Goal: Browse casually: Explore the website without a specific task or goal

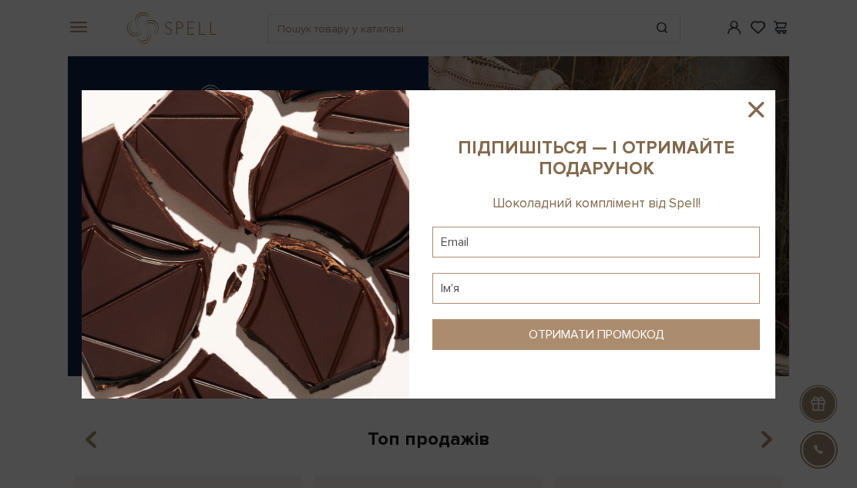
click at [754, 104] on icon at bounding box center [756, 109] width 26 height 26
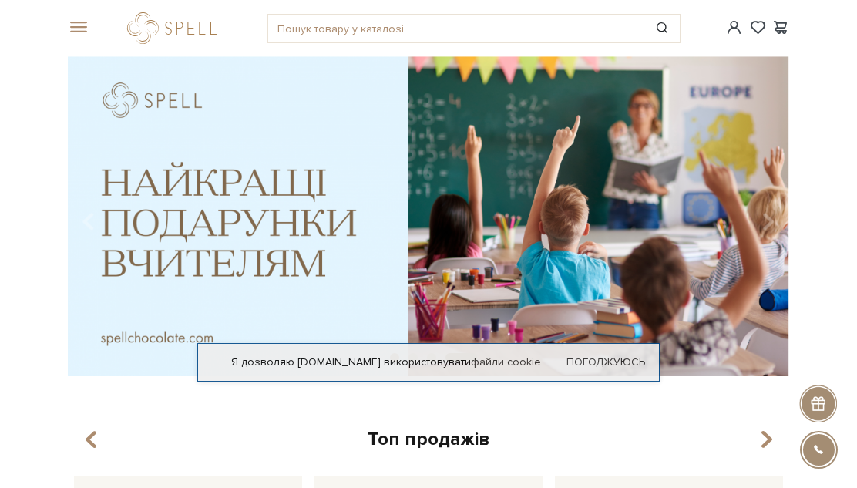
click at [79, 33] on span at bounding box center [75, 28] width 15 height 14
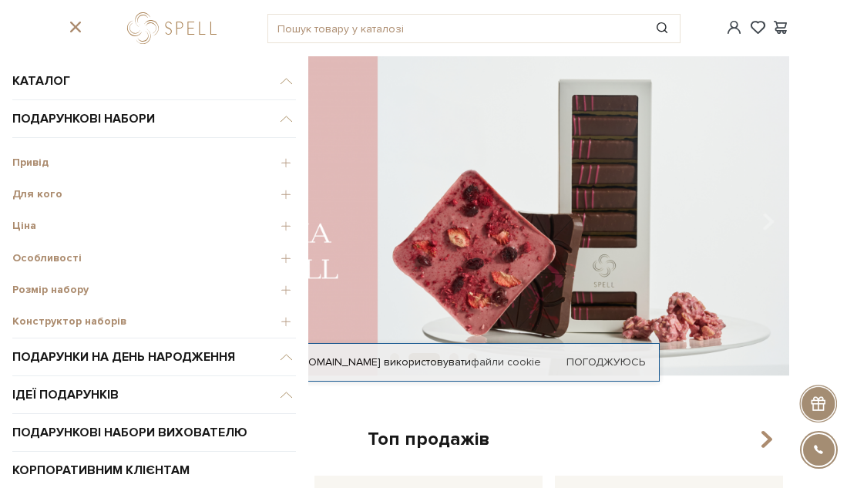
click at [286, 163] on span "Привід" at bounding box center [154, 163] width 284 height 14
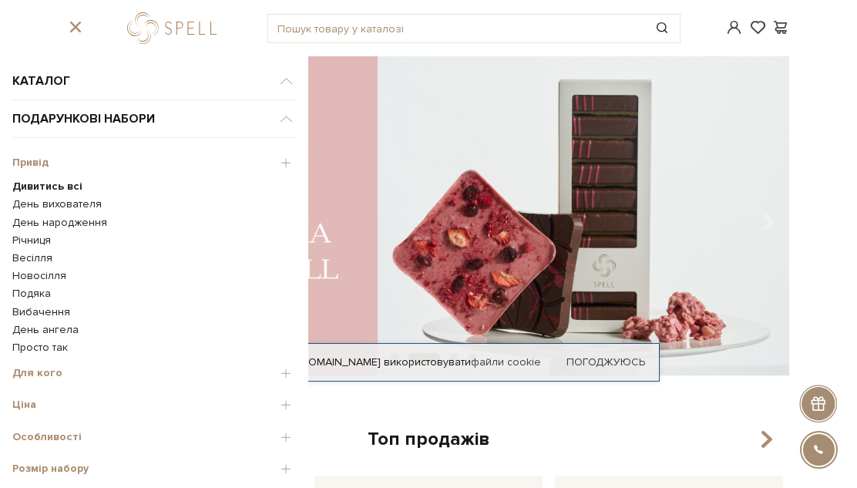
click at [64, 223] on link "День народження" at bounding box center [154, 223] width 284 height 14
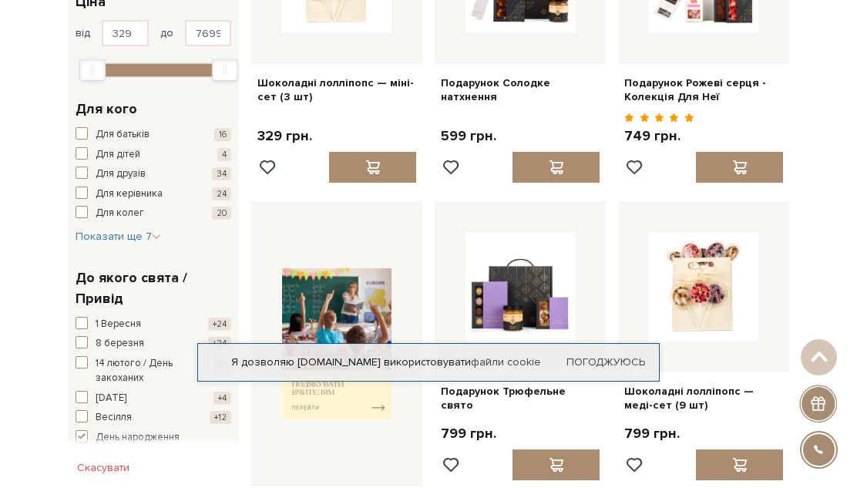
scroll to position [288, 0]
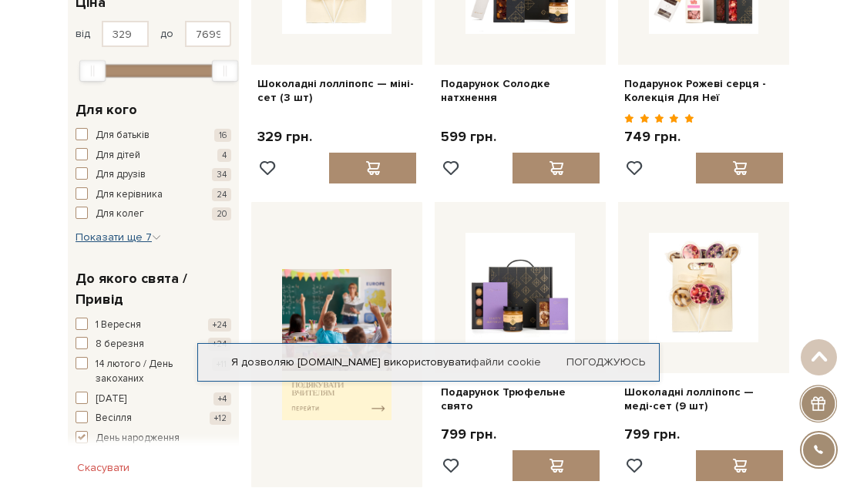
click at [149, 237] on span "Показати ще 7" at bounding box center [119, 236] width 86 height 13
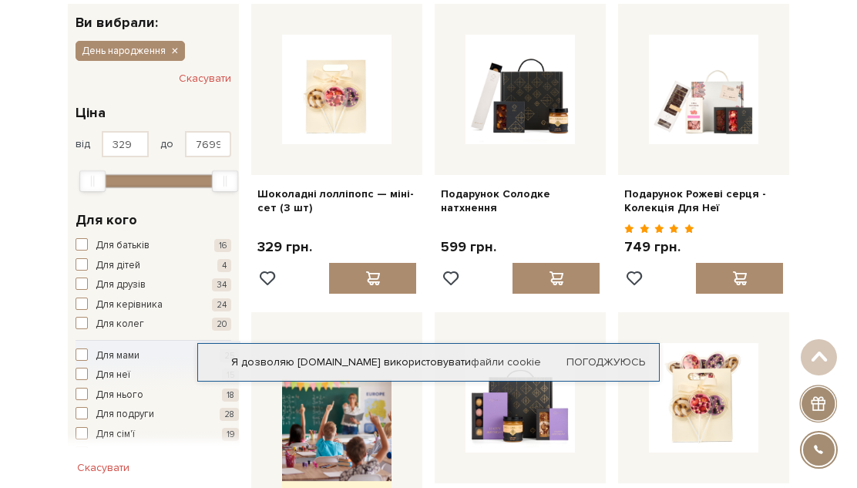
scroll to position [0, 0]
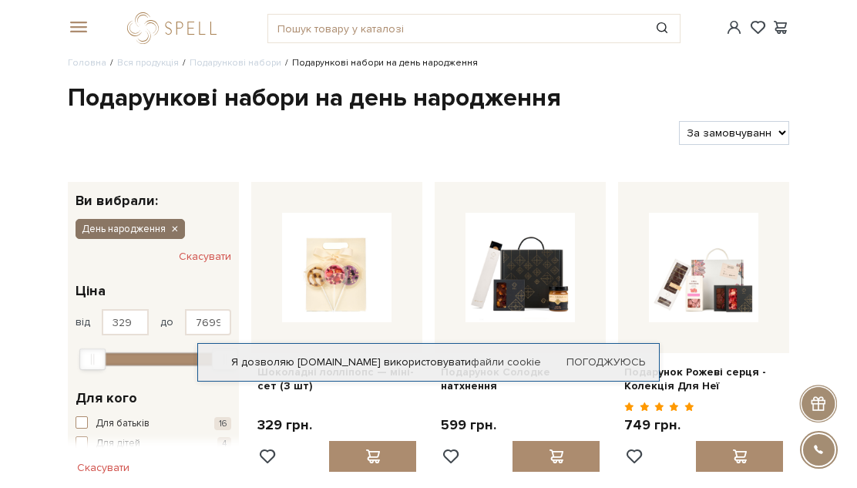
click at [175, 229] on icon "button" at bounding box center [174, 230] width 9 height 14
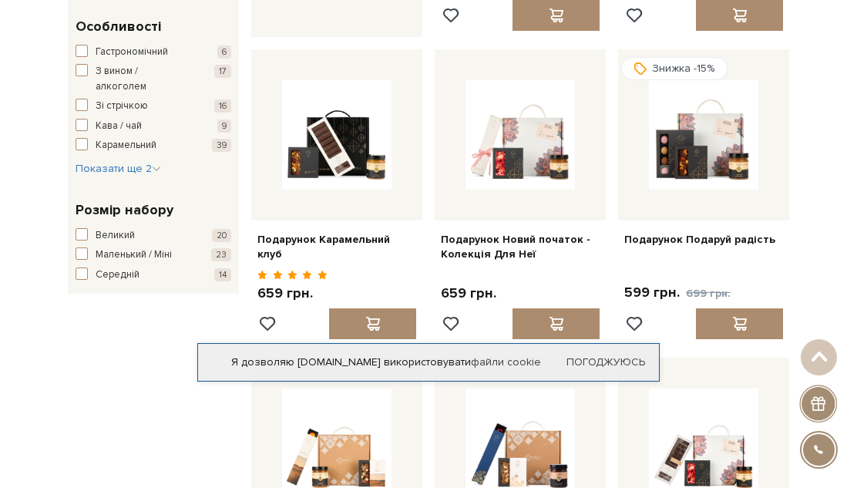
scroll to position [735, 0]
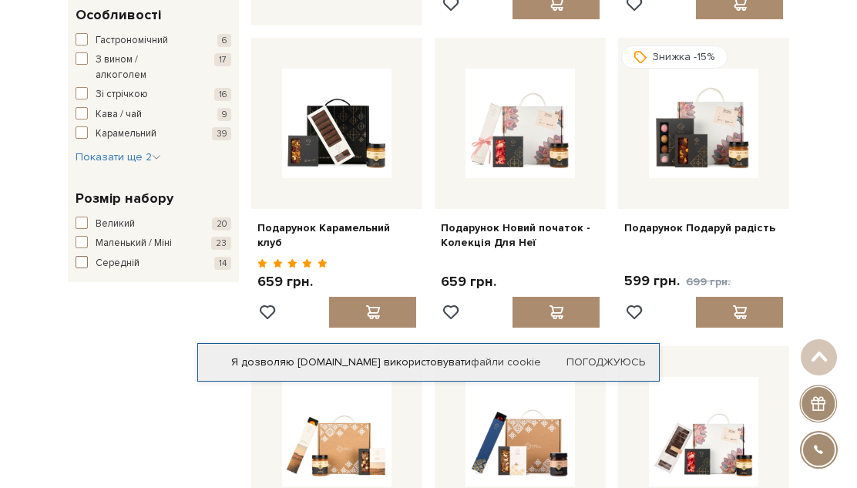
click at [128, 264] on span "Середній" at bounding box center [118, 263] width 44 height 15
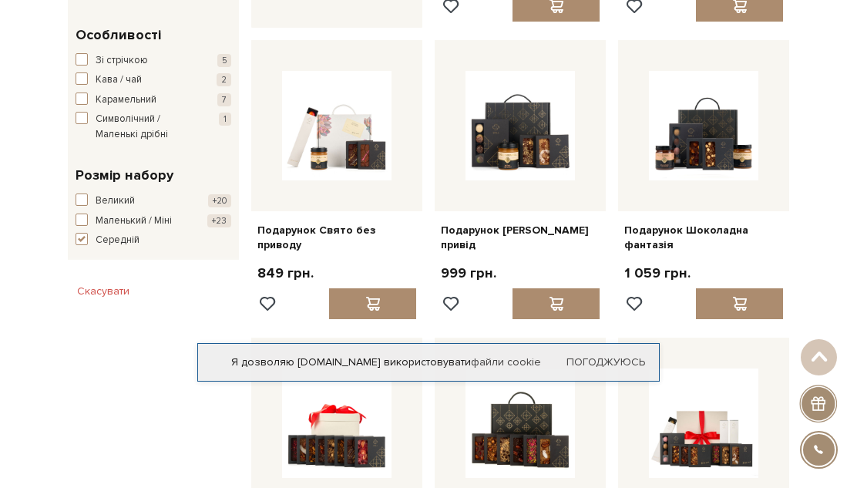
scroll to position [737, 0]
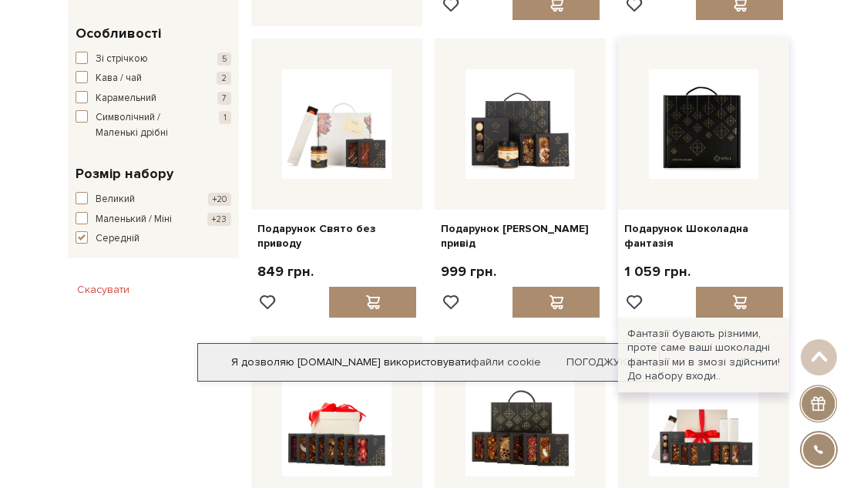
click at [687, 142] on img at bounding box center [703, 123] width 109 height 109
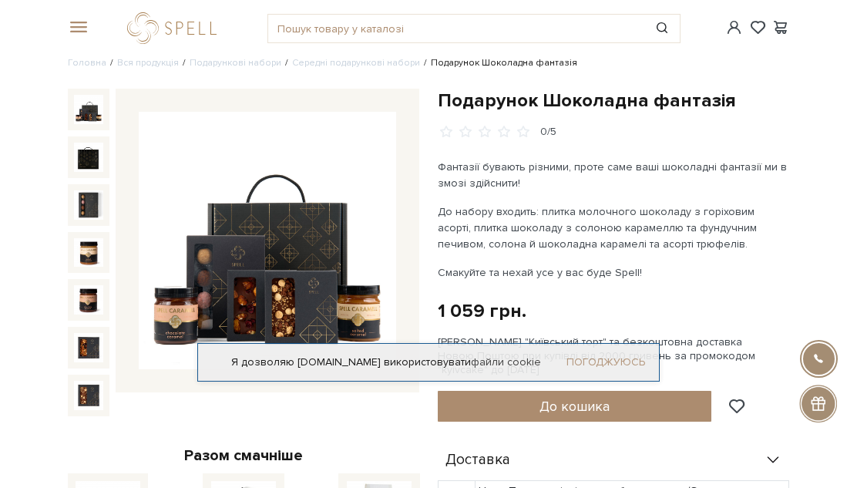
click at [614, 359] on link "Погоджуюсь" at bounding box center [605, 362] width 79 height 14
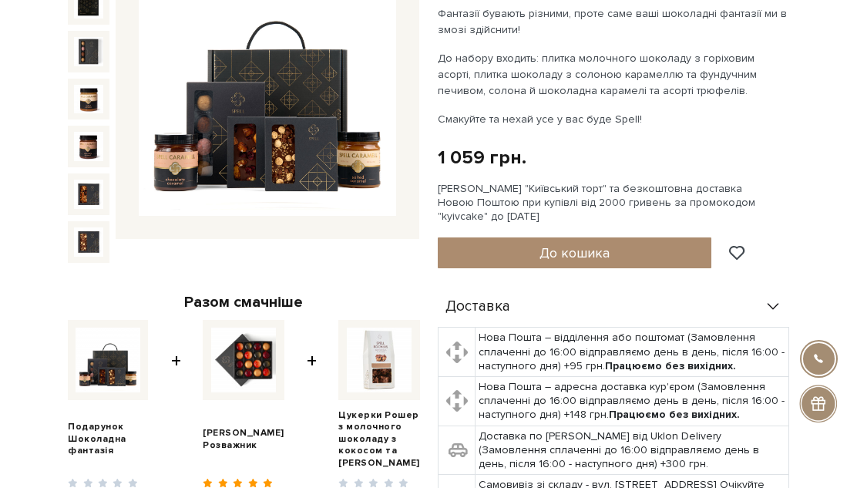
scroll to position [153, 0]
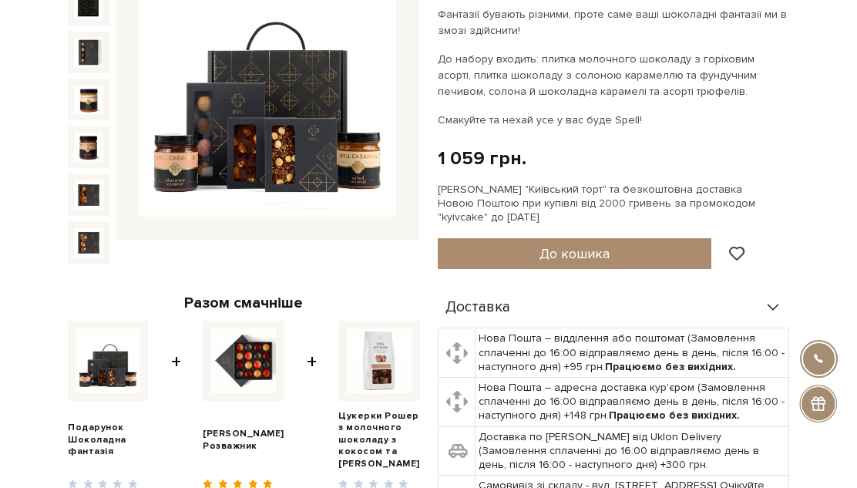
click at [374, 351] on img at bounding box center [379, 360] width 65 height 65
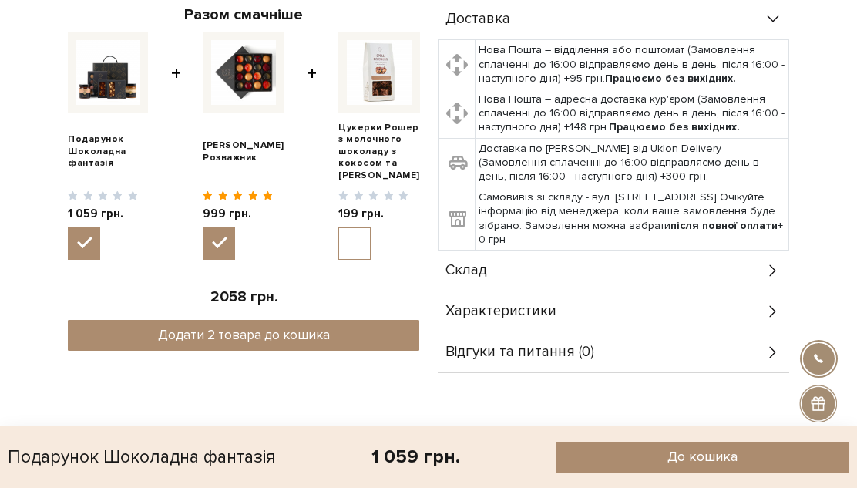
click at [371, 72] on img at bounding box center [379, 72] width 65 height 65
click at [371, 227] on input "checkbox" at bounding box center [354, 243] width 32 height 32
checkbox input "true"
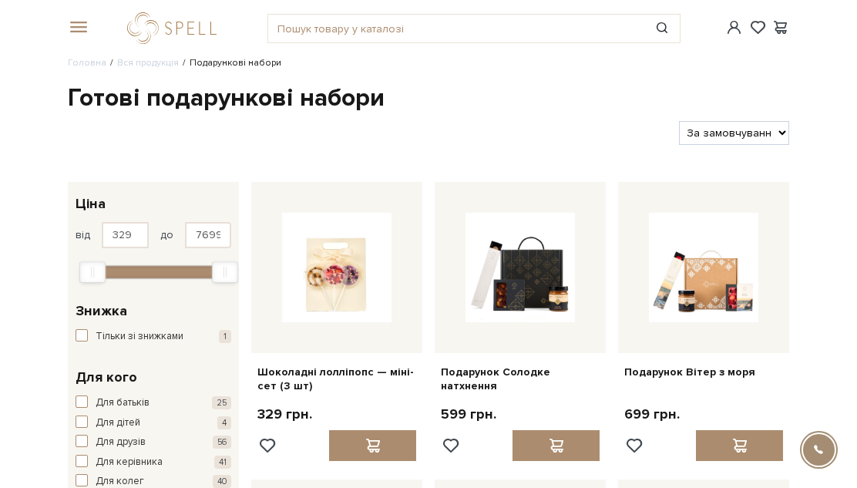
click at [78, 25] on span at bounding box center [75, 28] width 15 height 14
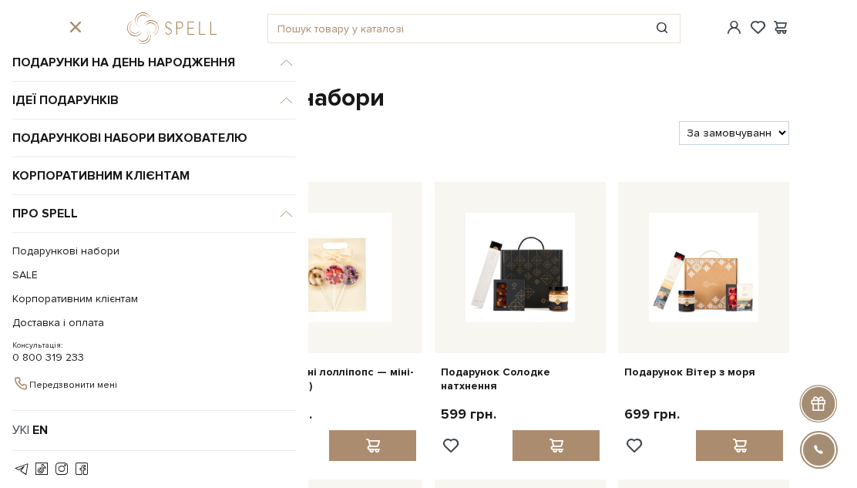
scroll to position [156, 0]
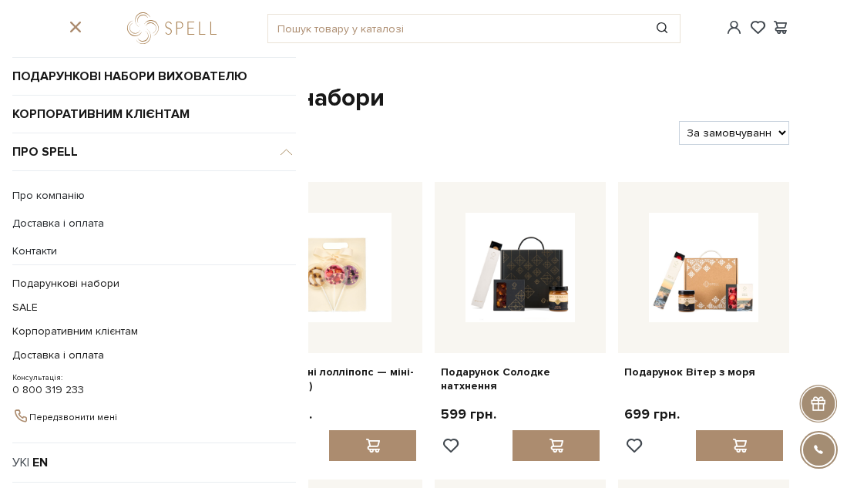
click at [57, 198] on link "Про компанію" at bounding box center [154, 196] width 284 height 14
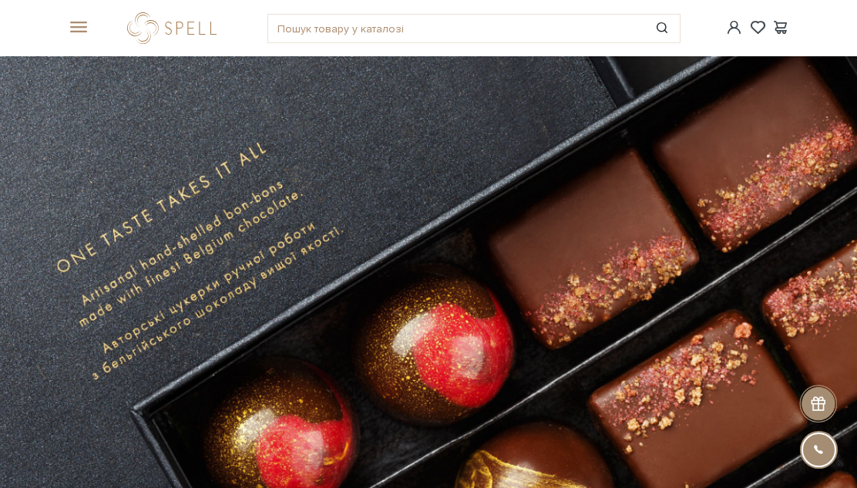
click at [76, 29] on span at bounding box center [75, 28] width 15 height 14
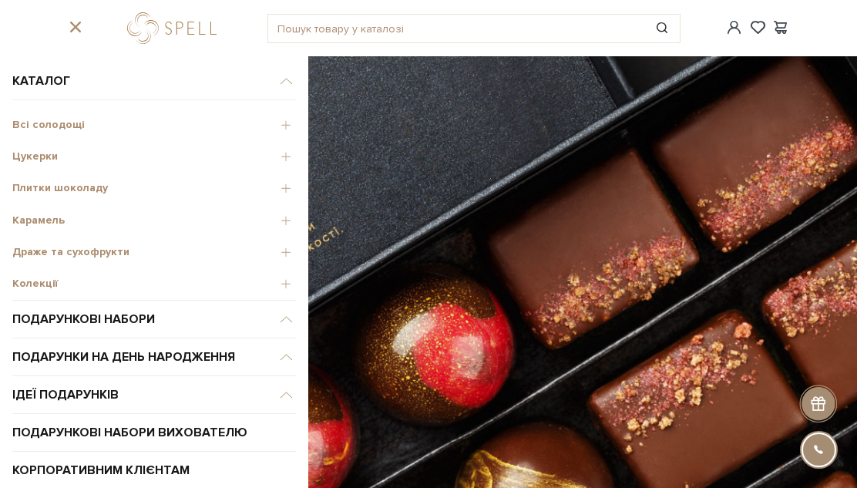
click at [287, 124] on span "Всі солодощі" at bounding box center [154, 125] width 284 height 14
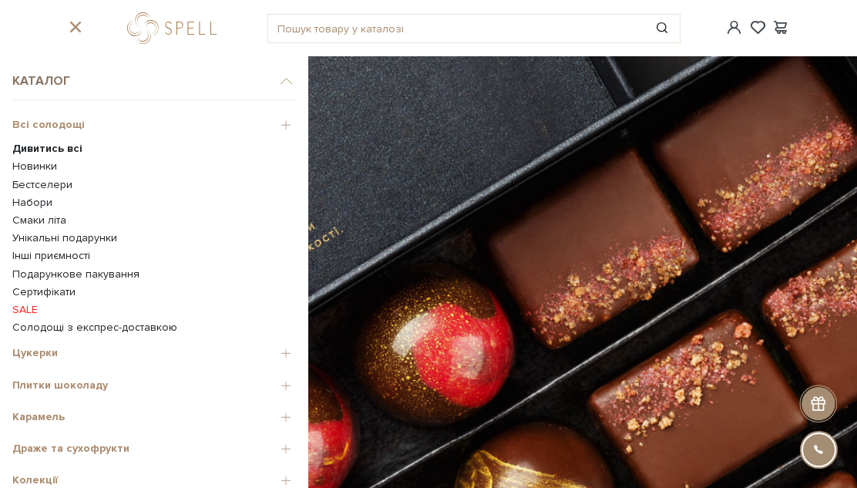
click at [283, 80] on link "Каталог" at bounding box center [154, 81] width 284 height 38
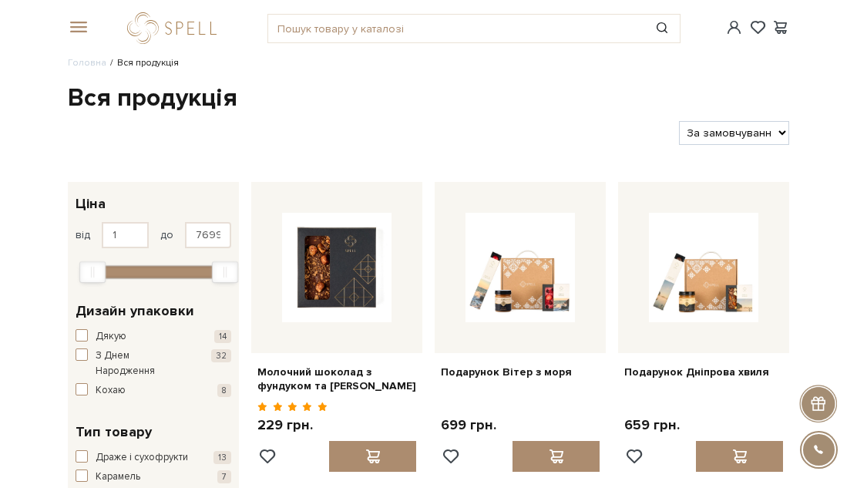
click at [78, 18] on div "#Колекція до Дня Народження #набір цукерок #печиво" at bounding box center [429, 28] width 740 height 56
click at [77, 26] on span at bounding box center [75, 28] width 15 height 14
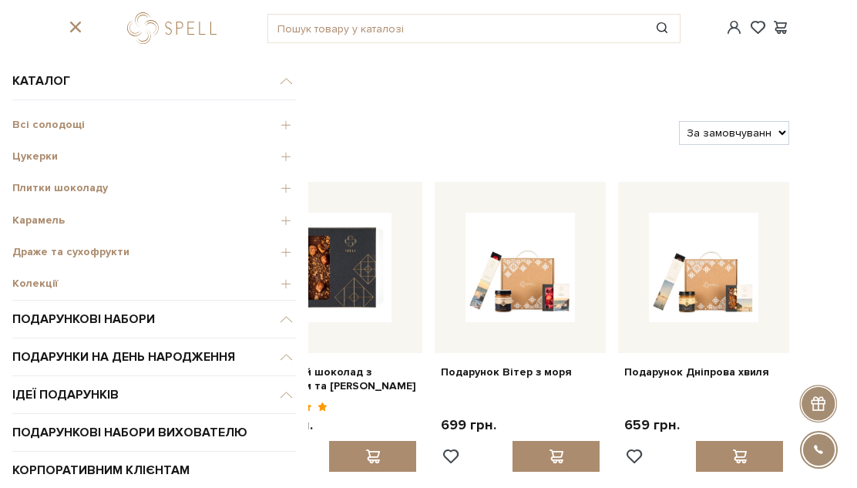
click at [55, 125] on span "Всі солодощі" at bounding box center [154, 125] width 284 height 14
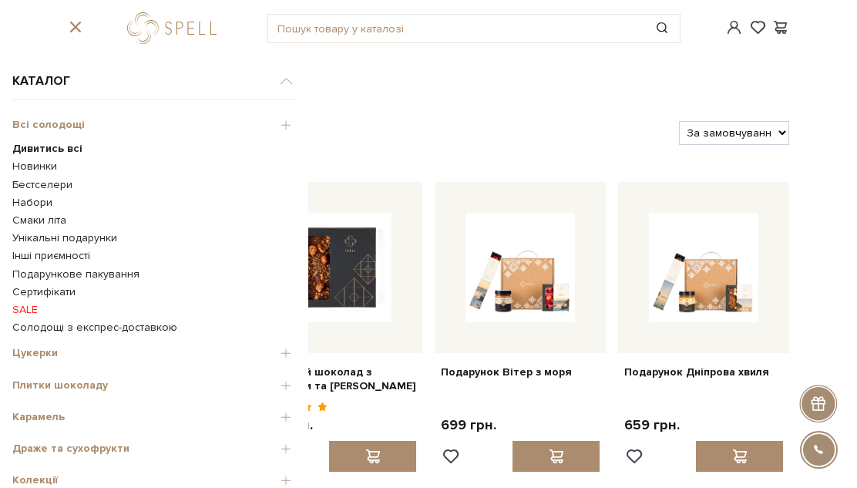
click at [52, 149] on b "Дивитись всі" at bounding box center [47, 148] width 70 height 13
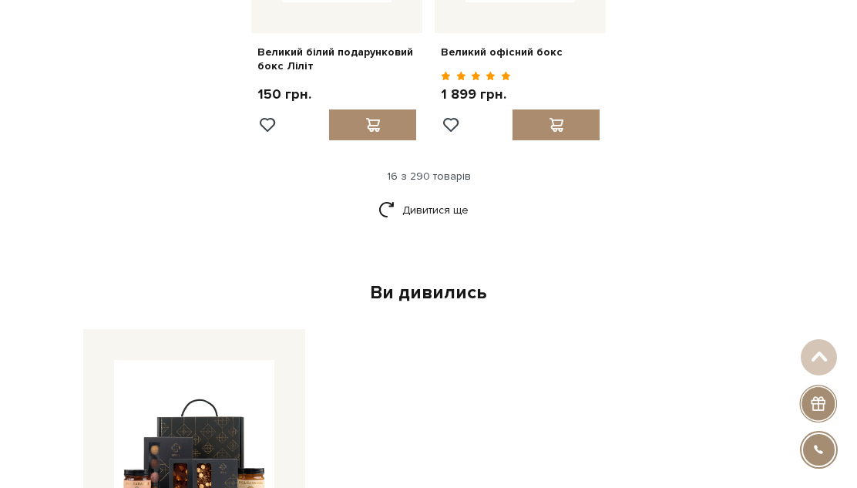
scroll to position [1853, 0]
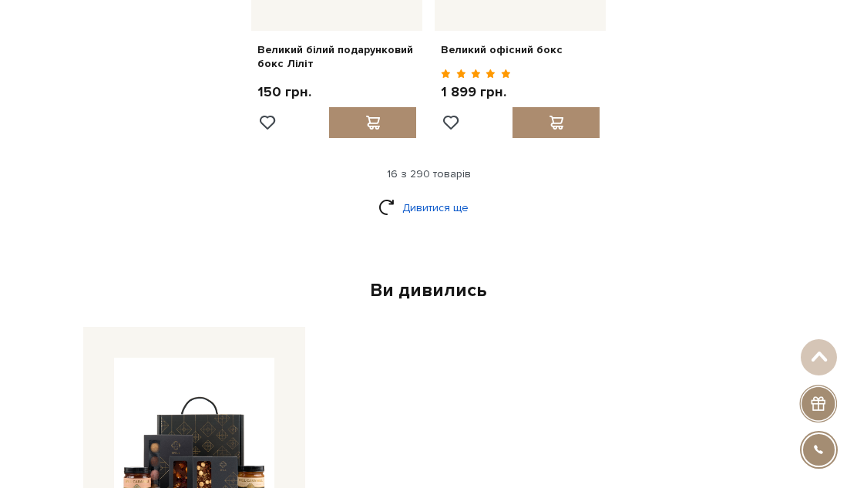
click at [443, 198] on link "Дивитися ще" at bounding box center [428, 207] width 100 height 27
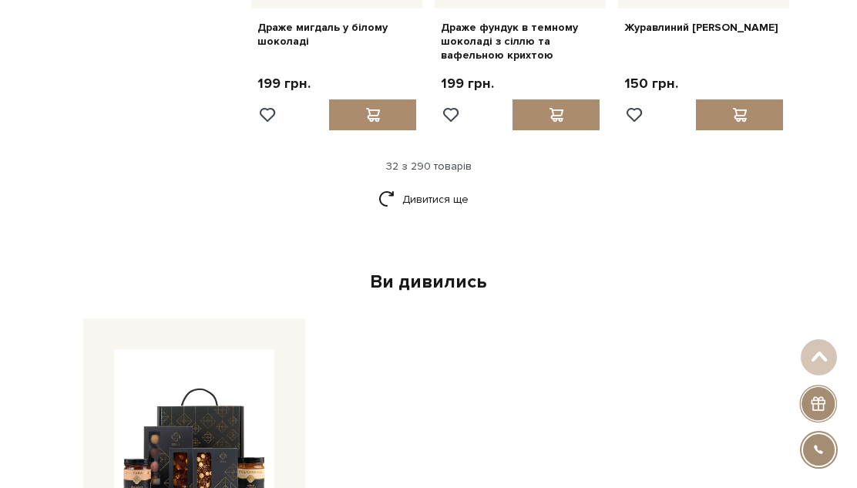
scroll to position [3361, 0]
click at [444, 188] on link "Дивитися ще" at bounding box center [428, 199] width 100 height 27
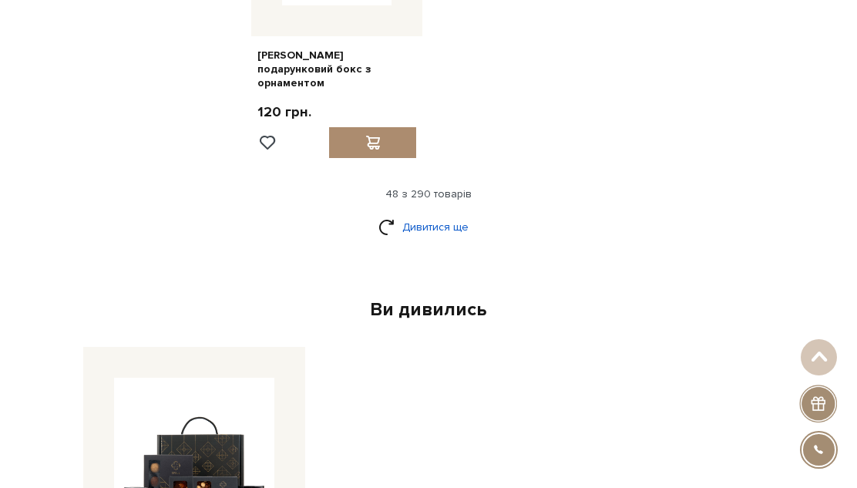
scroll to position [5138, 0]
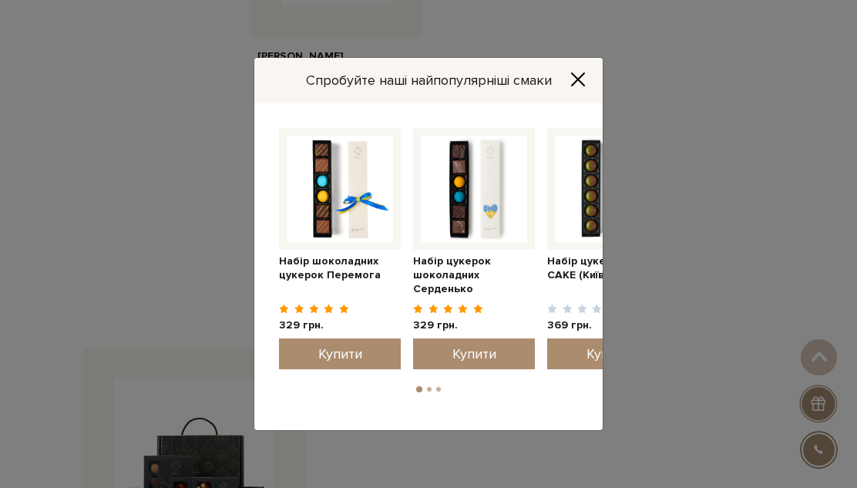
click at [581, 72] on icon "Close" at bounding box center [577, 79] width 15 height 15
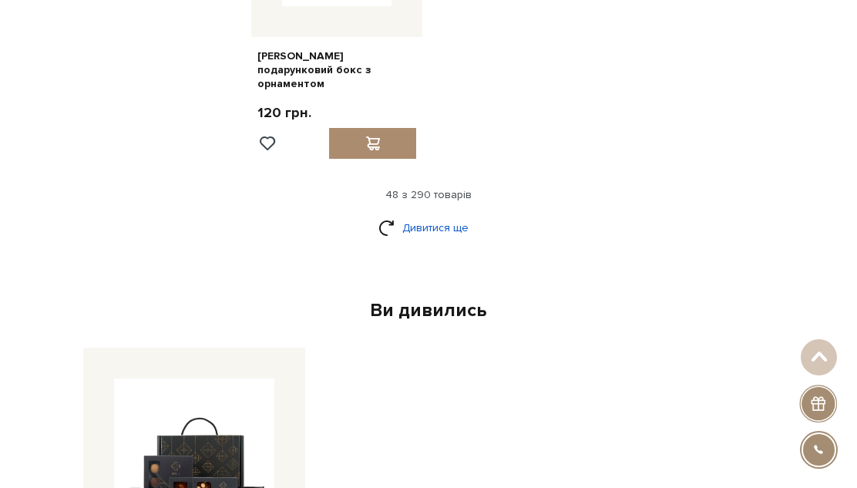
click at [444, 214] on link "Дивитися ще" at bounding box center [428, 227] width 100 height 27
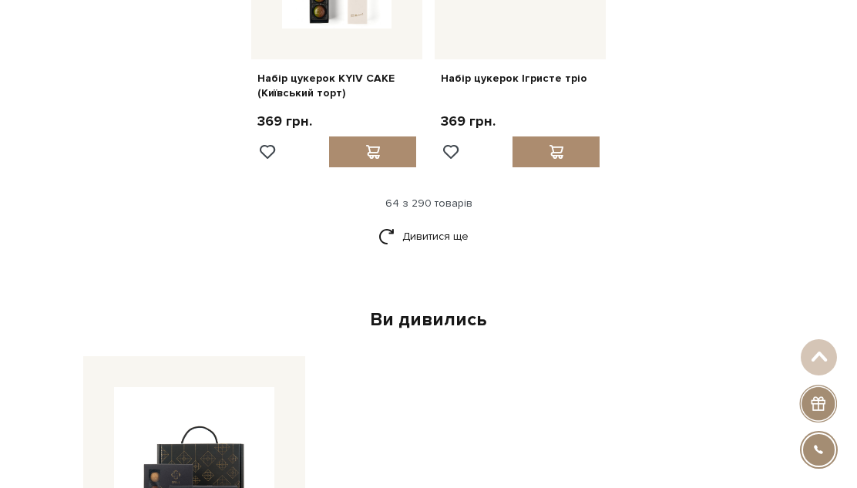
scroll to position [6676, 0]
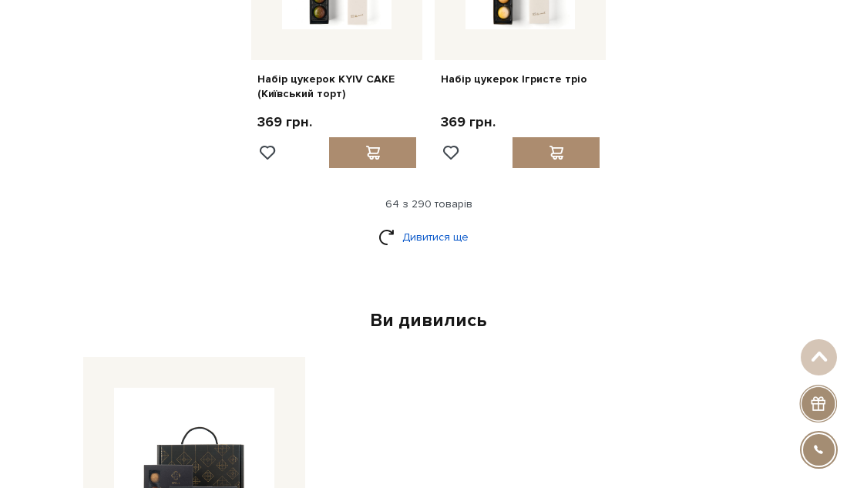
click at [452, 223] on link "Дивитися ще" at bounding box center [428, 236] width 100 height 27
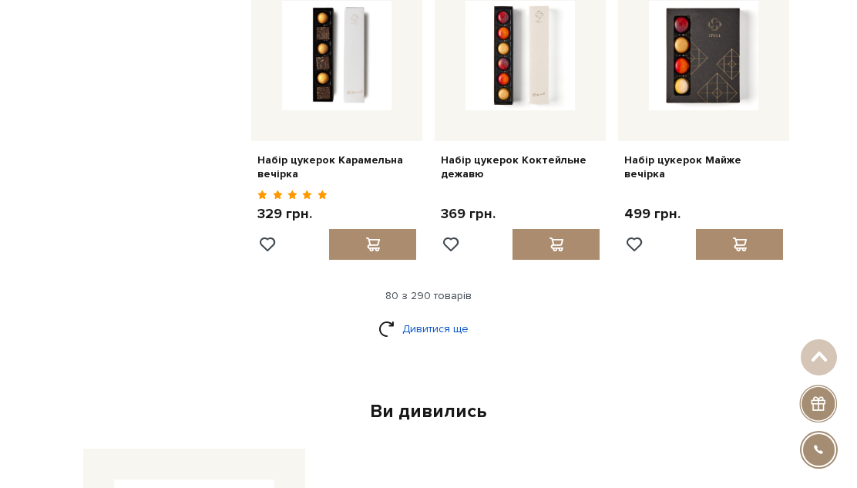
scroll to position [8121, 0]
click at [439, 316] on link "Дивитися ще" at bounding box center [428, 329] width 100 height 27
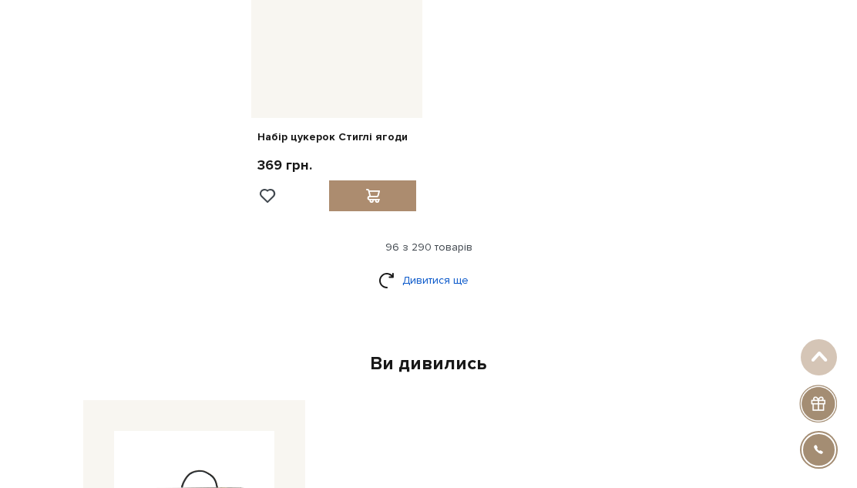
scroll to position [9981, 0]
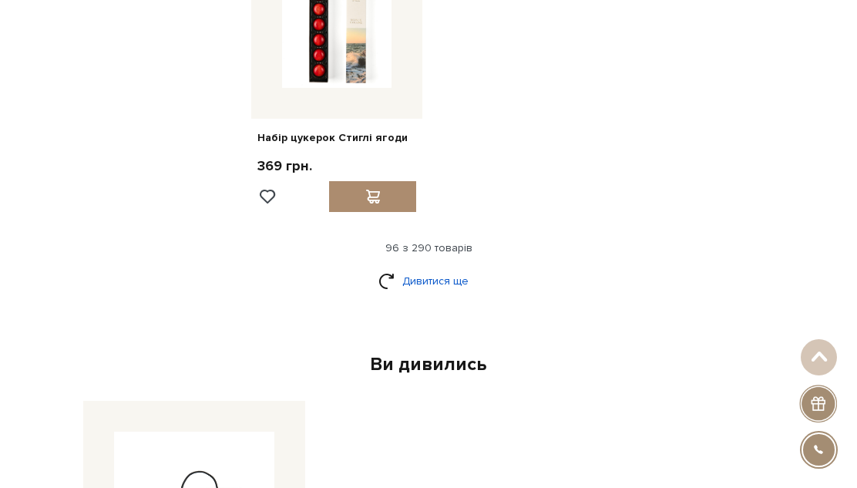
click at [444, 267] on link "Дивитися ще" at bounding box center [428, 280] width 100 height 27
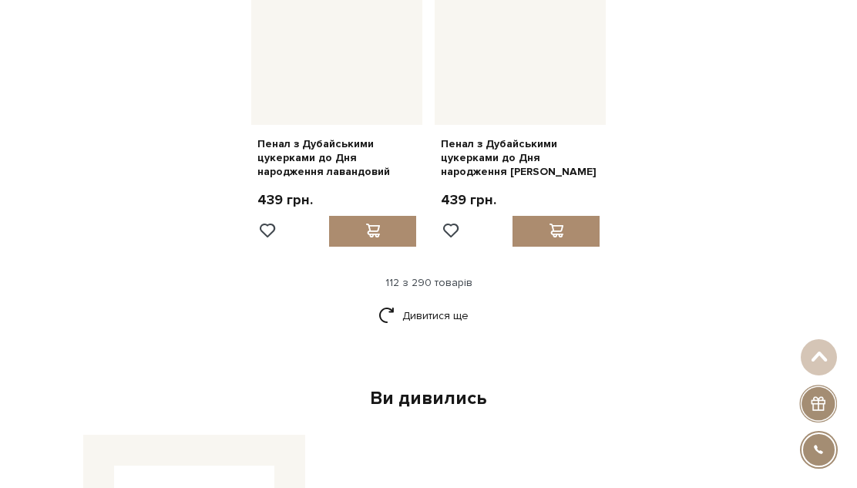
scroll to position [11514, 0]
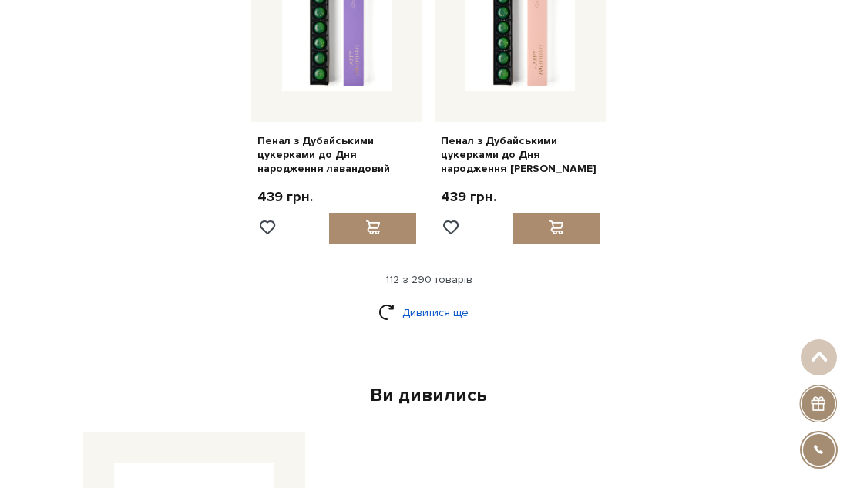
click at [448, 299] on link "Дивитися ще" at bounding box center [428, 312] width 100 height 27
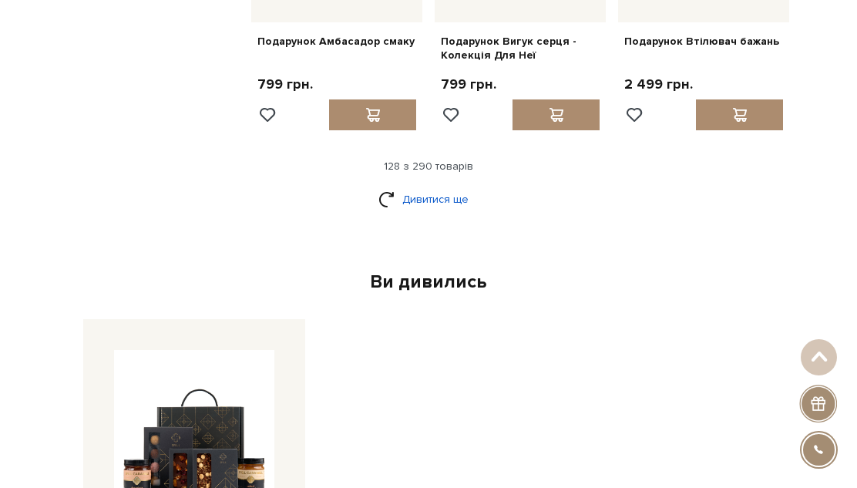
scroll to position [13138, 0]
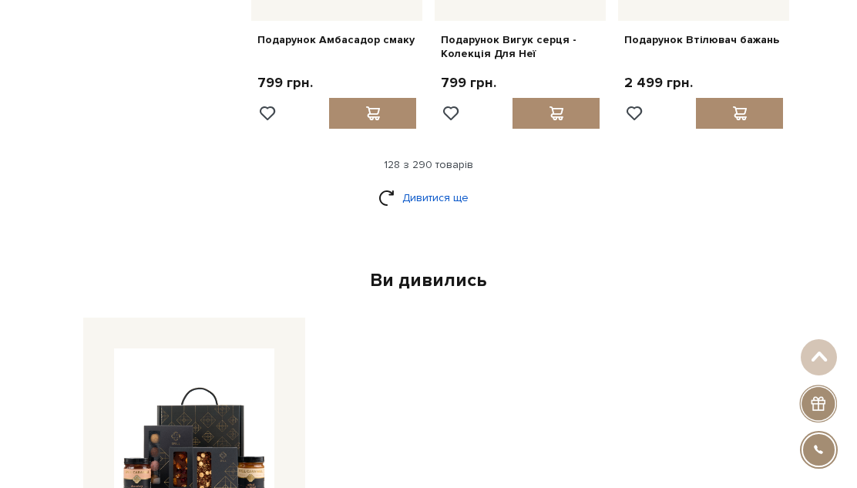
click at [459, 184] on link "Дивитися ще" at bounding box center [428, 197] width 100 height 27
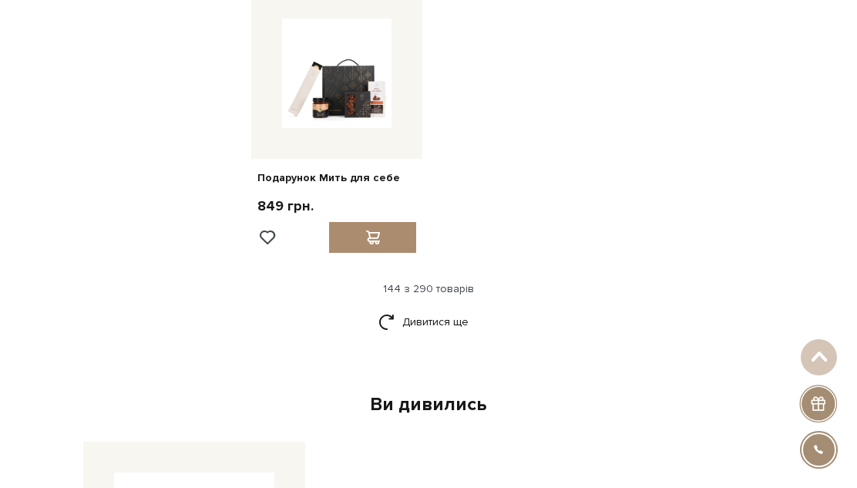
scroll to position [14794, 0]
click at [449, 309] on link "Дивитися ще" at bounding box center [428, 322] width 100 height 27
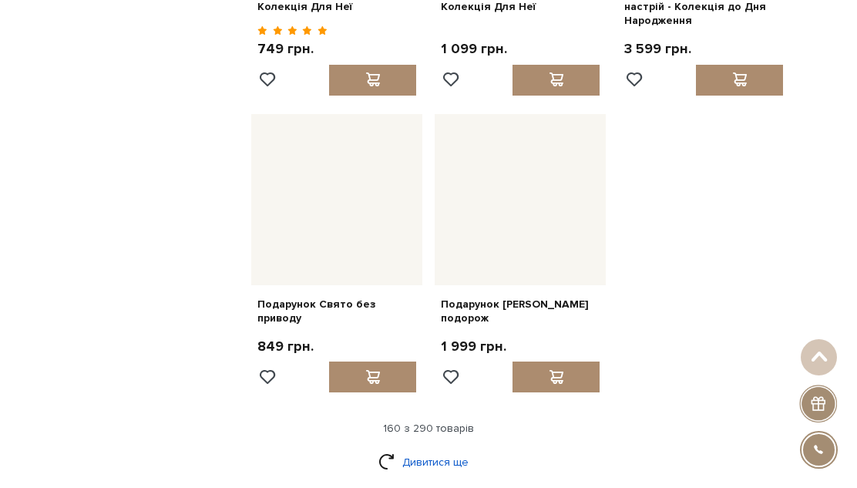
scroll to position [16334, 0]
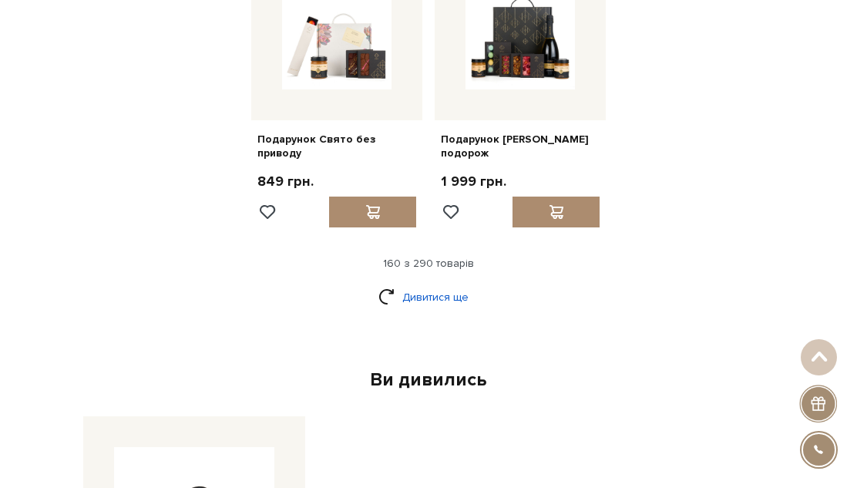
click at [449, 284] on link "Дивитися ще" at bounding box center [428, 297] width 100 height 27
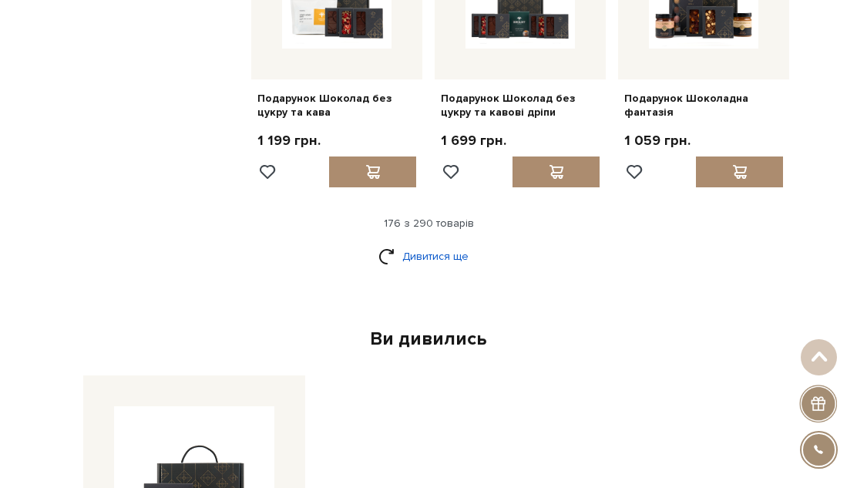
scroll to position [17889, 0]
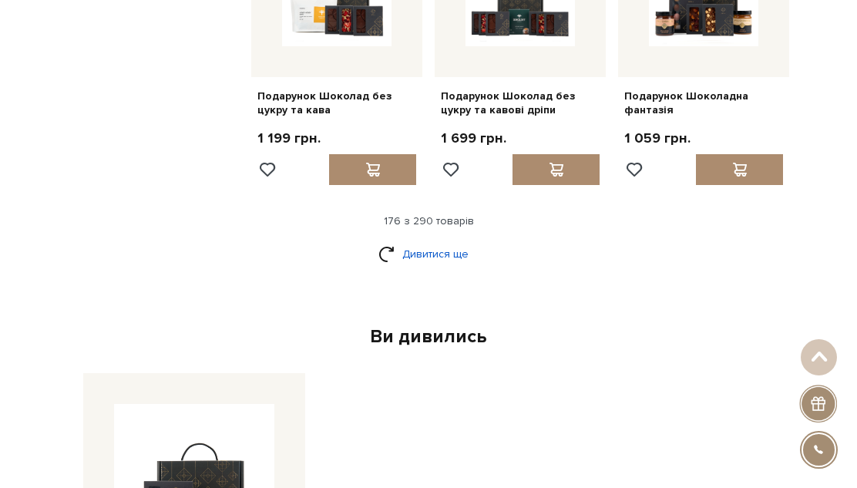
click at [436, 240] on link "Дивитися ще" at bounding box center [428, 253] width 100 height 27
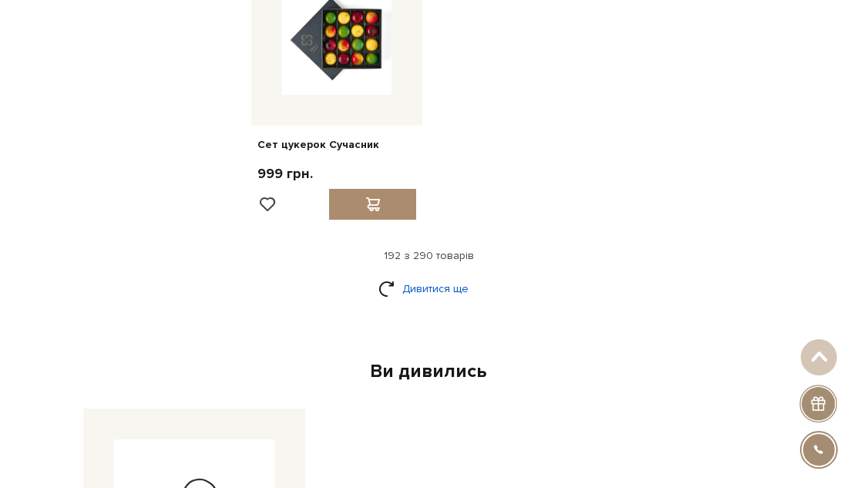
scroll to position [19645, 0]
click at [418, 276] on link "Дивитися ще" at bounding box center [428, 289] width 100 height 27
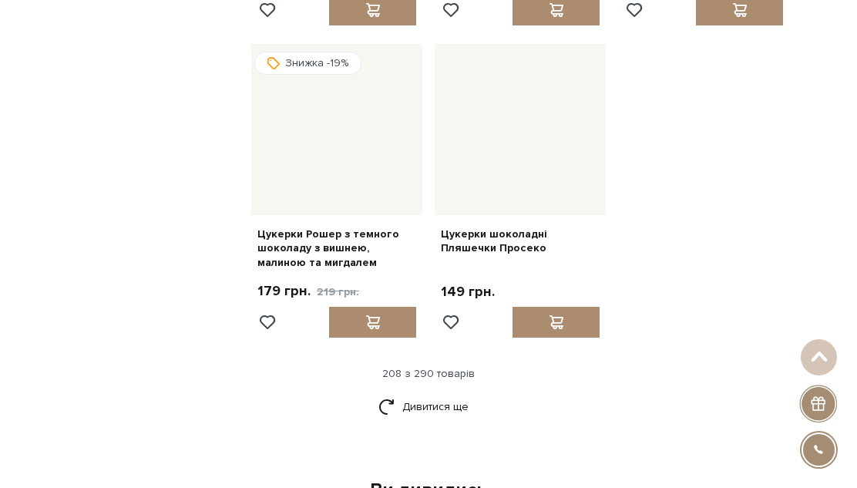
scroll to position [21104, 0]
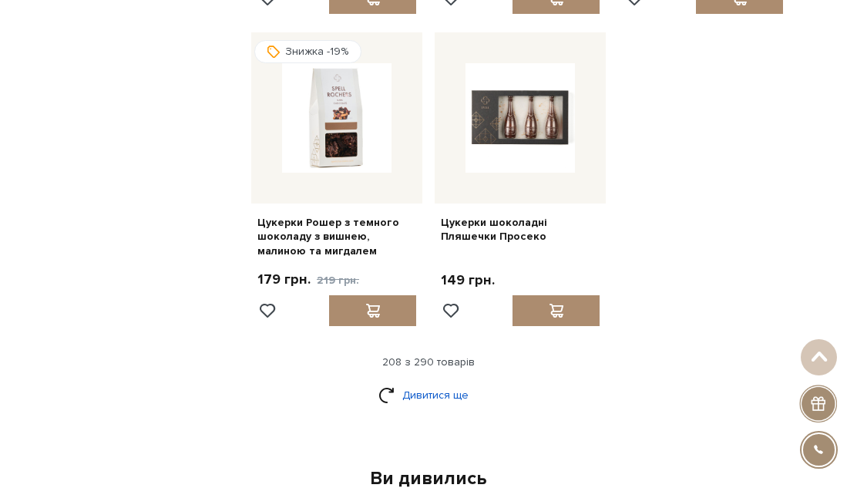
click at [451, 381] on link "Дивитися ще" at bounding box center [428, 394] width 100 height 27
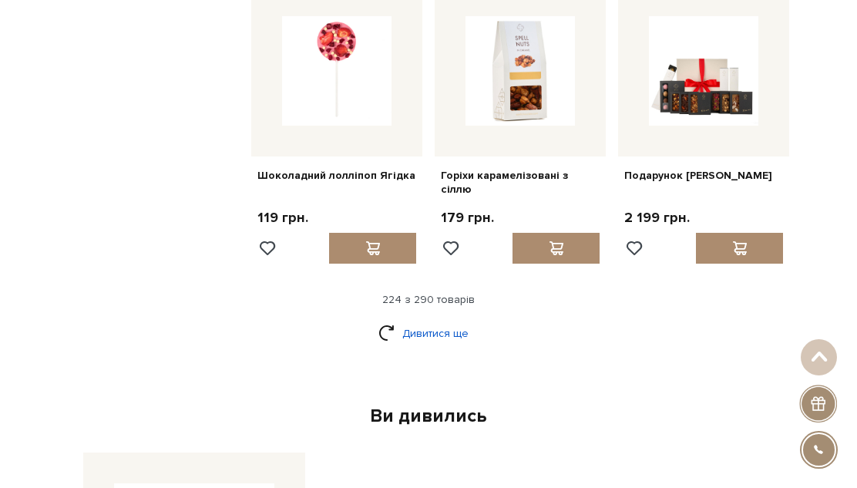
scroll to position [22660, 0]
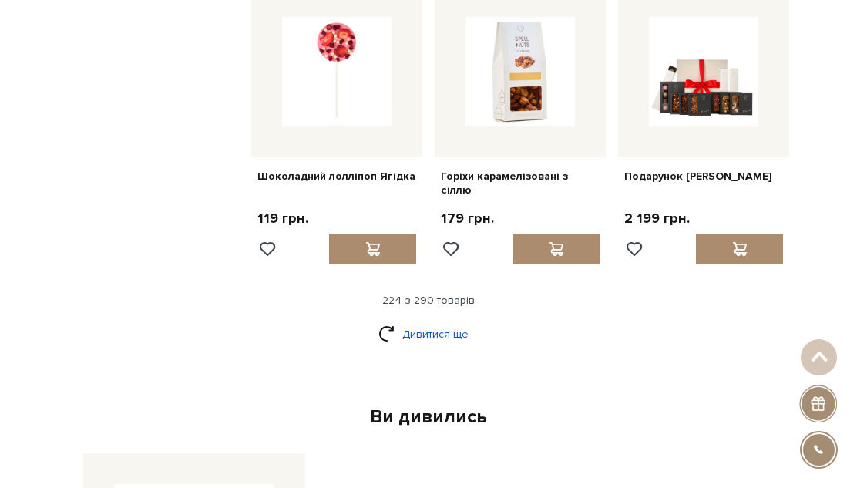
click at [445, 321] on link "Дивитися ще" at bounding box center [428, 334] width 100 height 27
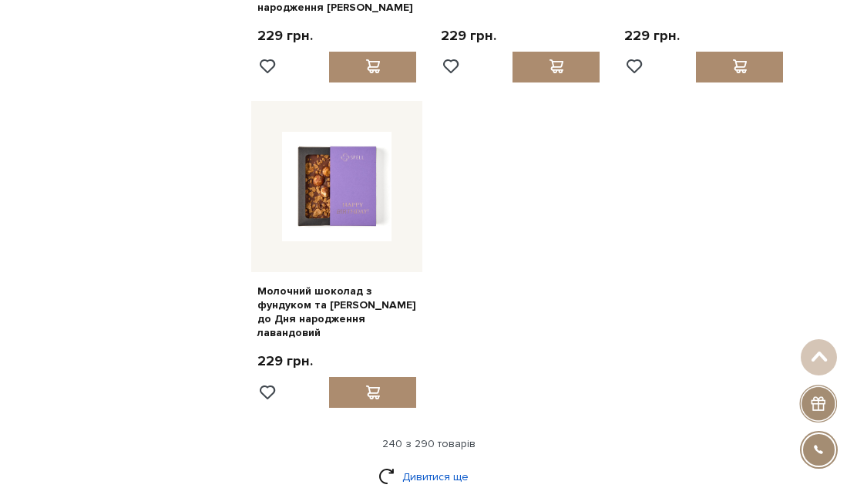
scroll to position [24439, 0]
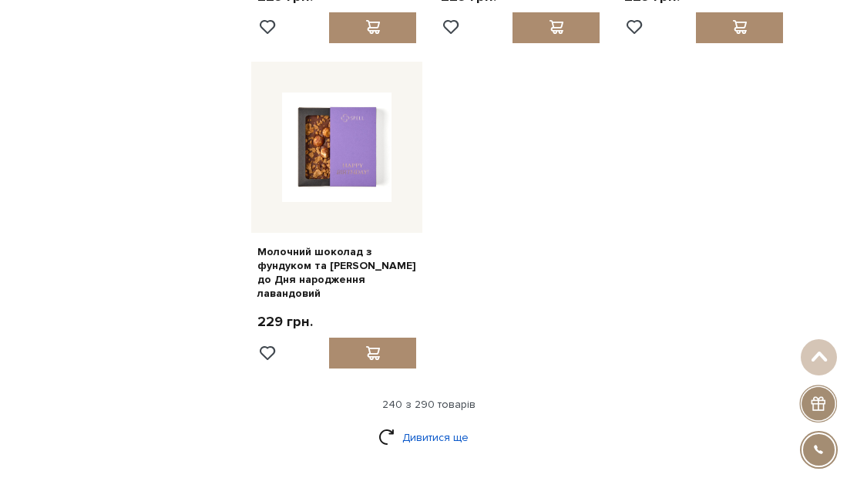
click at [440, 424] on link "Дивитися ще" at bounding box center [428, 437] width 100 height 27
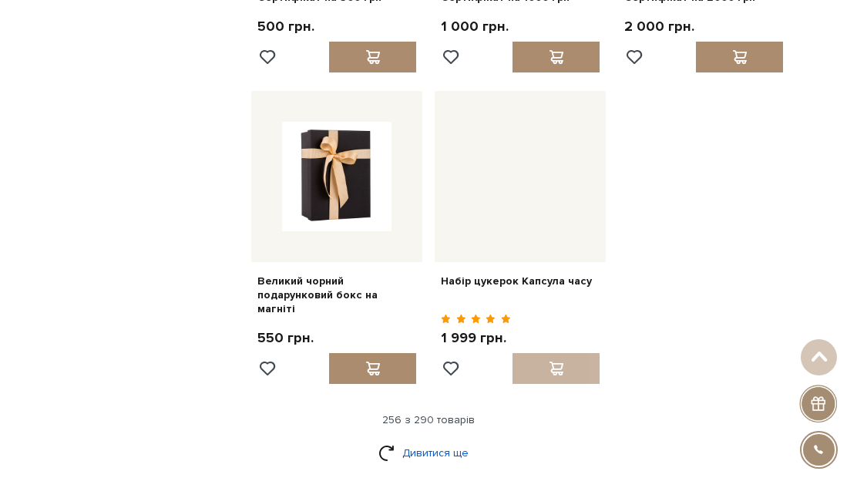
scroll to position [26008, 0]
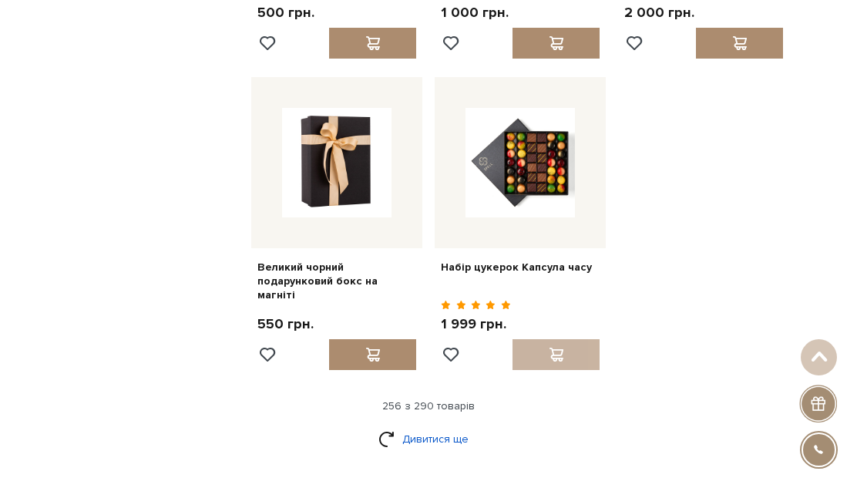
click at [425, 425] on link "Дивитися ще" at bounding box center [428, 438] width 100 height 27
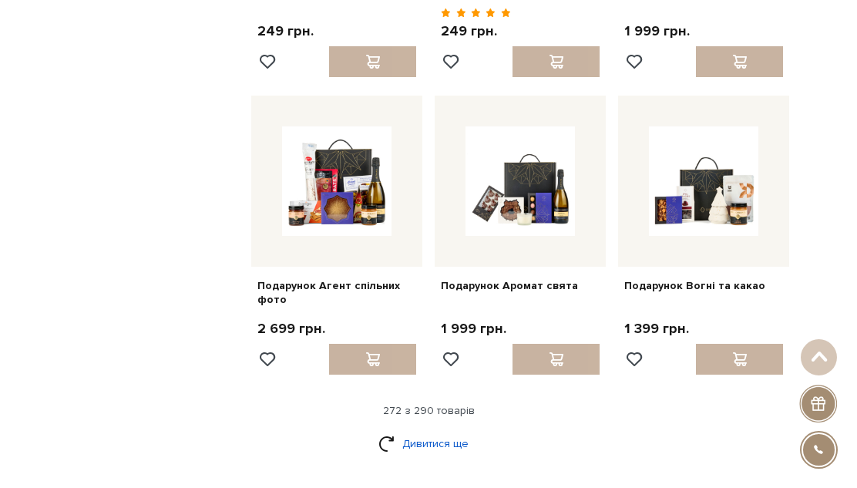
scroll to position [27493, 0]
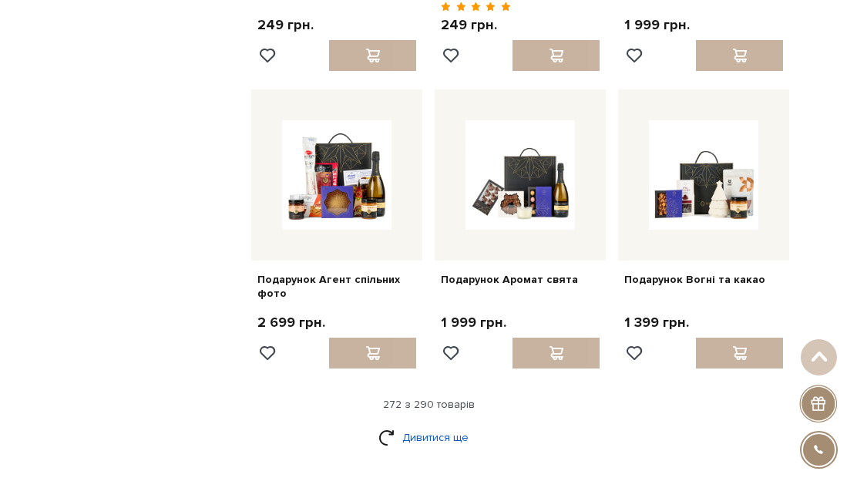
click at [427, 424] on link "Дивитися ще" at bounding box center [428, 437] width 100 height 27
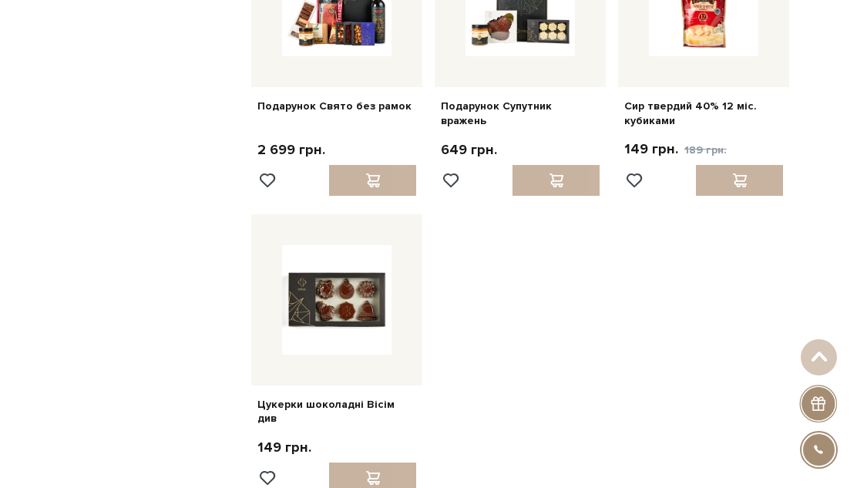
scroll to position [29184, 0]
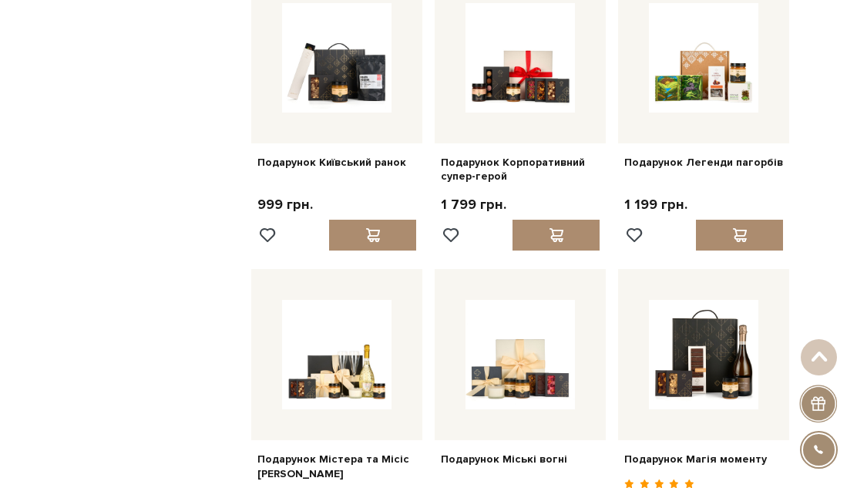
scroll to position [14212, 0]
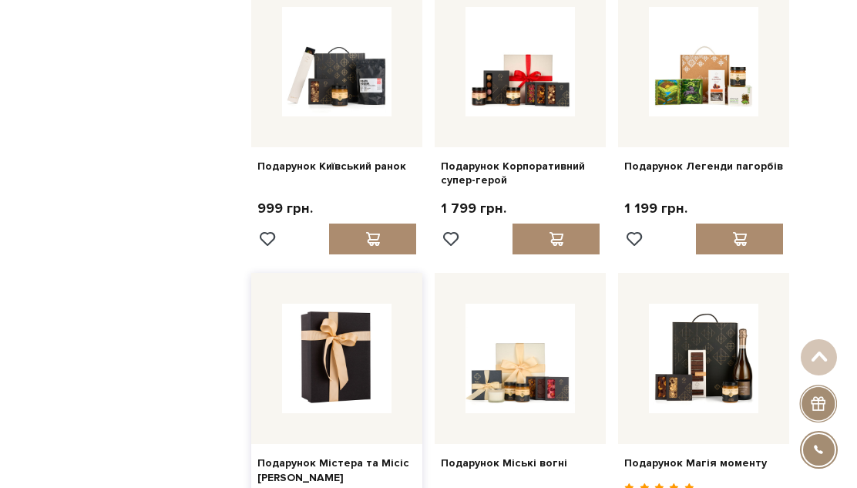
click at [354, 304] on img at bounding box center [336, 358] width 109 height 109
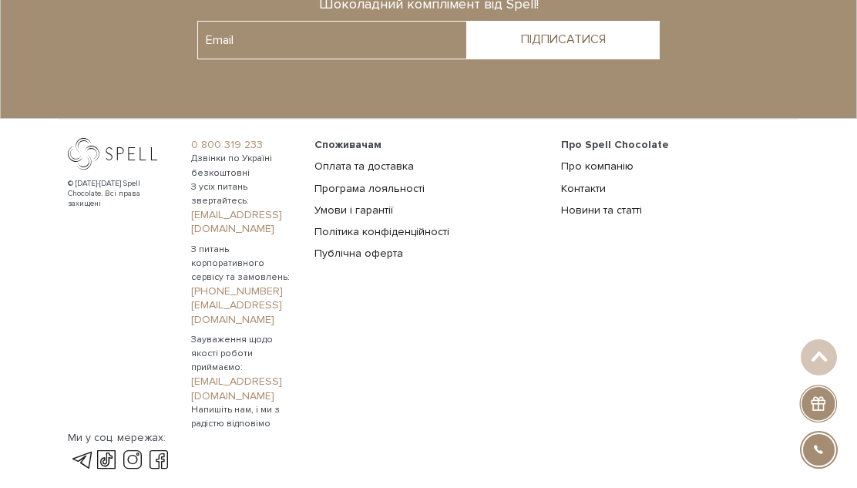
scroll to position [2756, 0]
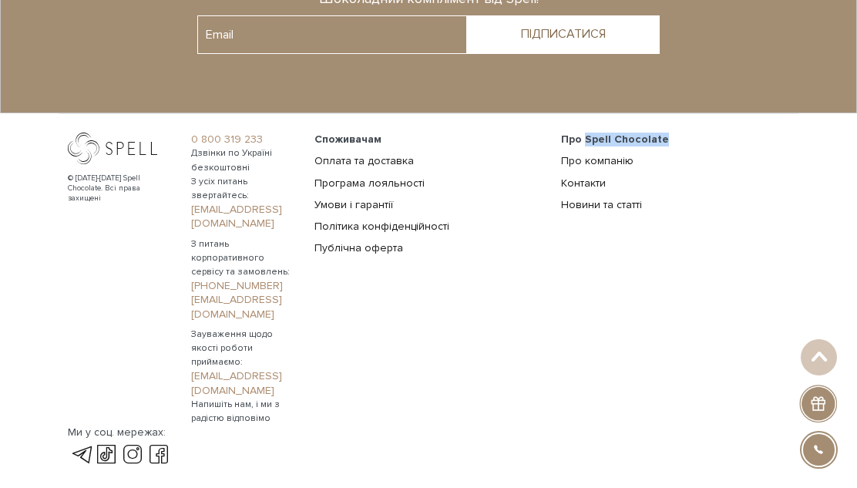
drag, startPoint x: 91, startPoint y: 265, endPoint x: 194, endPoint y: 267, distance: 103.3
click at [561, 146] on li "Про Spell Chocolate" at bounding box center [675, 140] width 228 height 14
copy span "Spell Chocolate"
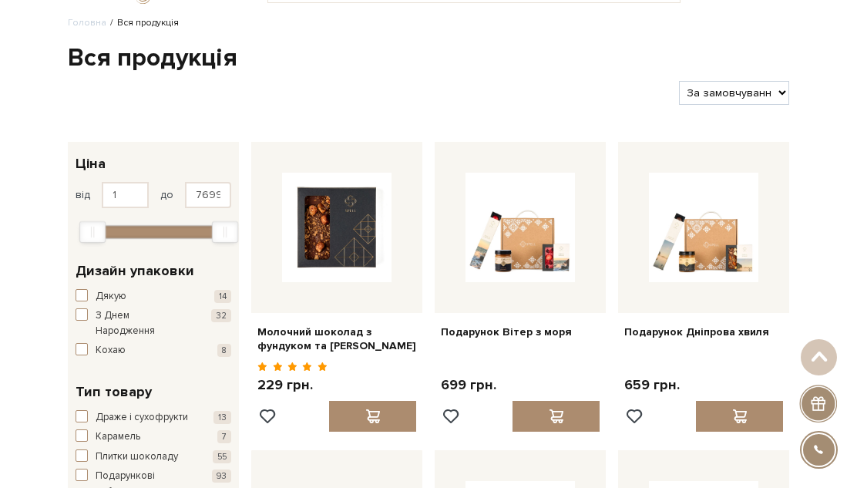
scroll to position [0, 0]
